Goal: Task Accomplishment & Management: Use online tool/utility

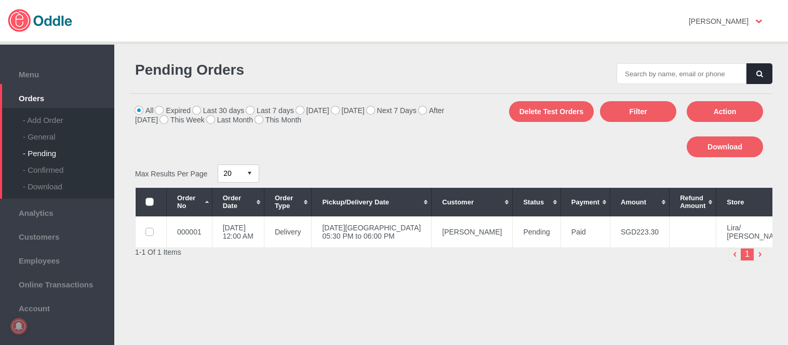
click at [43, 137] on div "- General" at bounding box center [68, 133] width 91 height 17
type input "000001"
click at [752, 71] on button "button" at bounding box center [760, 73] width 26 height 21
click at [756, 73] on icon "button" at bounding box center [759, 74] width 6 height 7
click at [474, 232] on td "[PERSON_NAME]" at bounding box center [472, 232] width 81 height 31
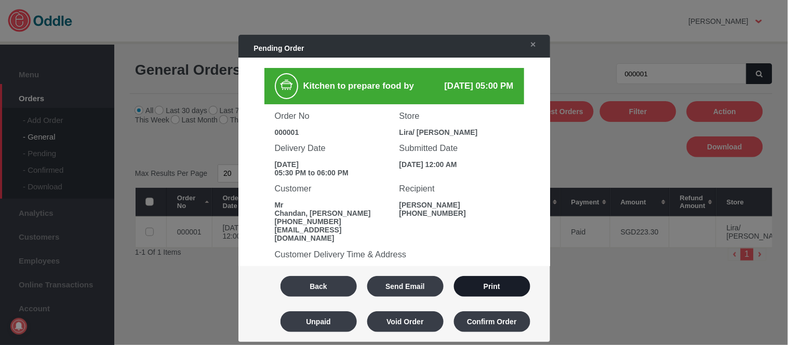
click at [511, 287] on button "Print" at bounding box center [492, 286] width 76 height 21
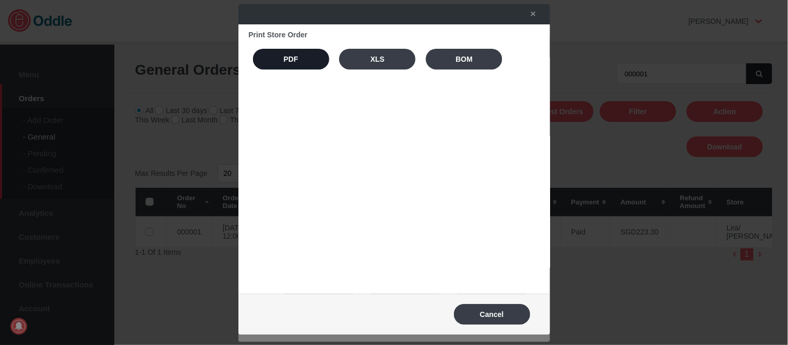
click at [278, 63] on button "PDF" at bounding box center [291, 59] width 76 height 21
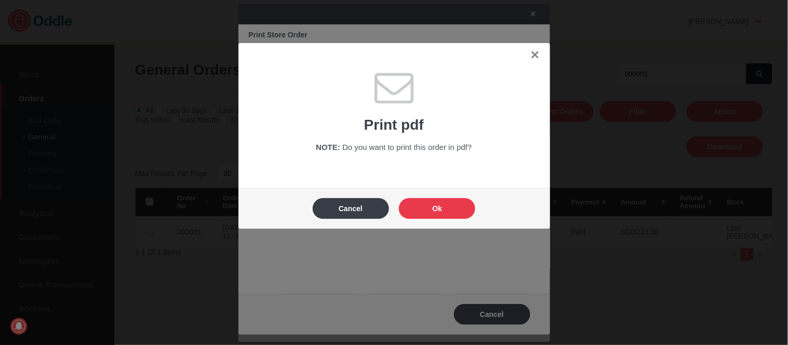
click at [437, 199] on button "Ok" at bounding box center [437, 208] width 76 height 21
